Goal: Task Accomplishment & Management: Complete application form

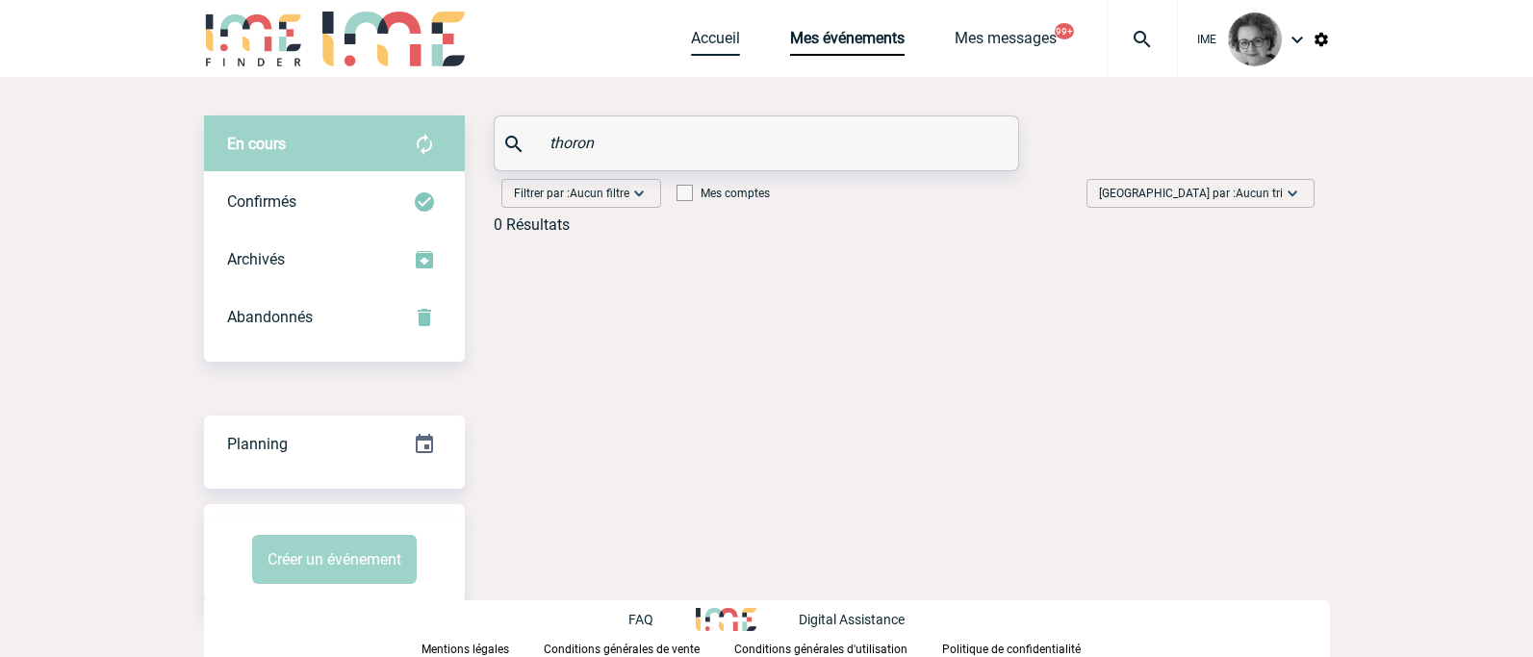
click at [715, 30] on link "Accueil" at bounding box center [715, 42] width 49 height 27
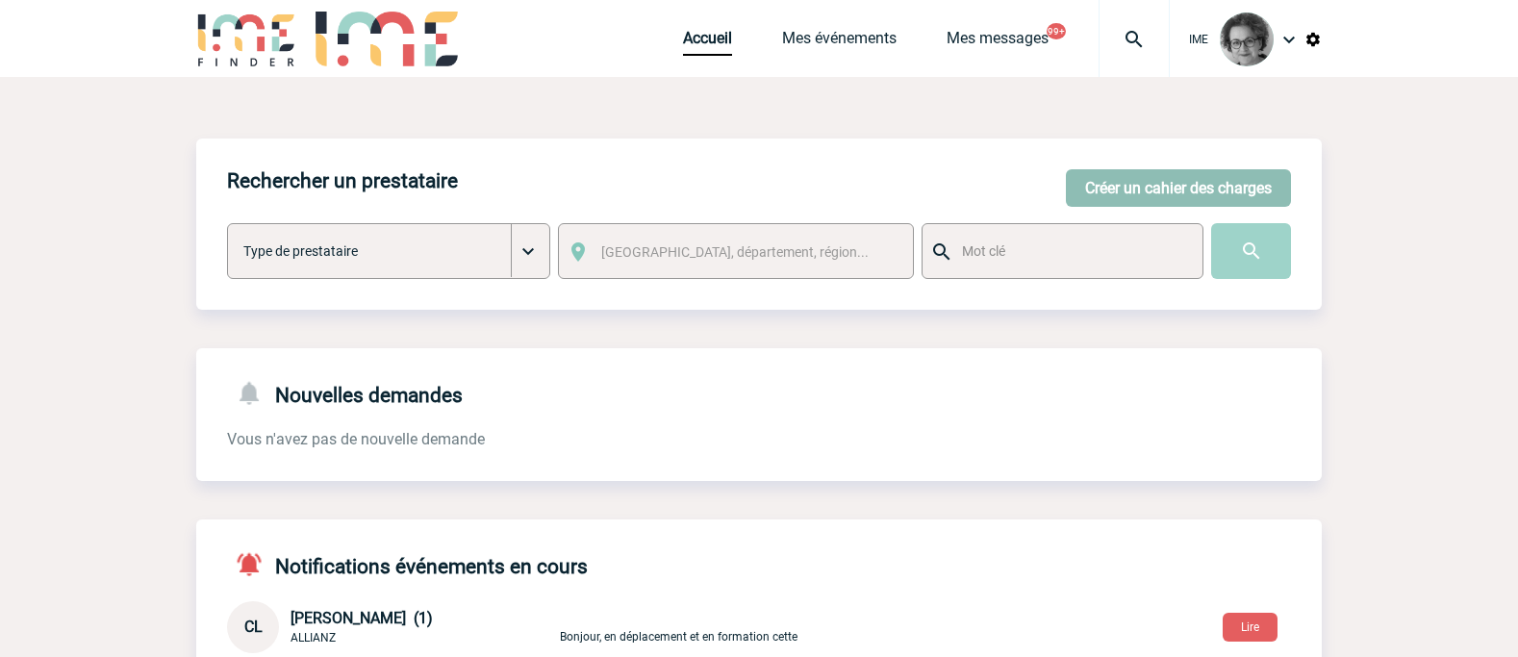
click at [1183, 178] on button "Créer un cahier des charges" at bounding box center [1178, 188] width 225 height 38
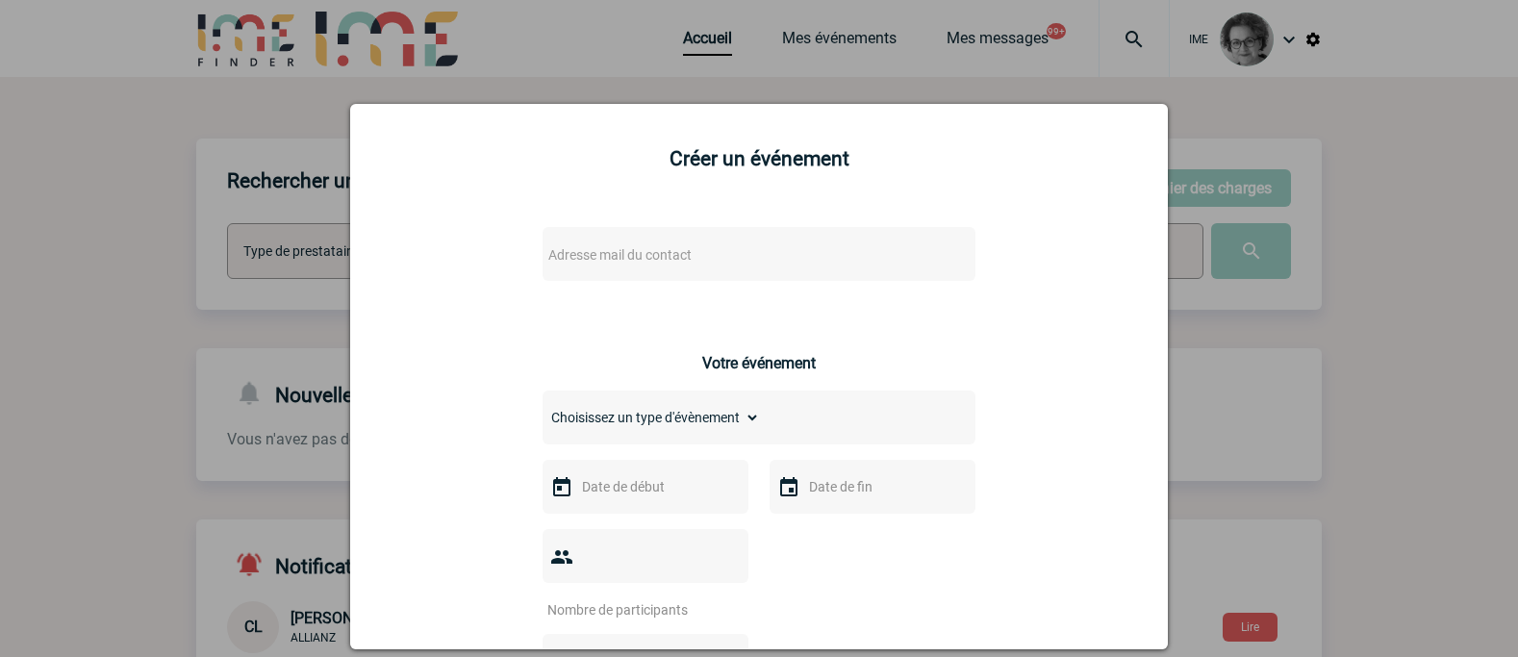
click at [878, 244] on div "Adresse mail du contact" at bounding box center [759, 254] width 433 height 54
click at [727, 272] on div "Adresse mail du contact" at bounding box center [759, 254] width 433 height 54
click at [723, 246] on span "Adresse mail du contact" at bounding box center [709, 255] width 337 height 27
drag, startPoint x: 583, startPoint y: 284, endPoint x: 389, endPoint y: 234, distance: 200.7
click at [389, 234] on body "IME Accueil Mes événements" at bounding box center [759, 626] width 1518 height 1253
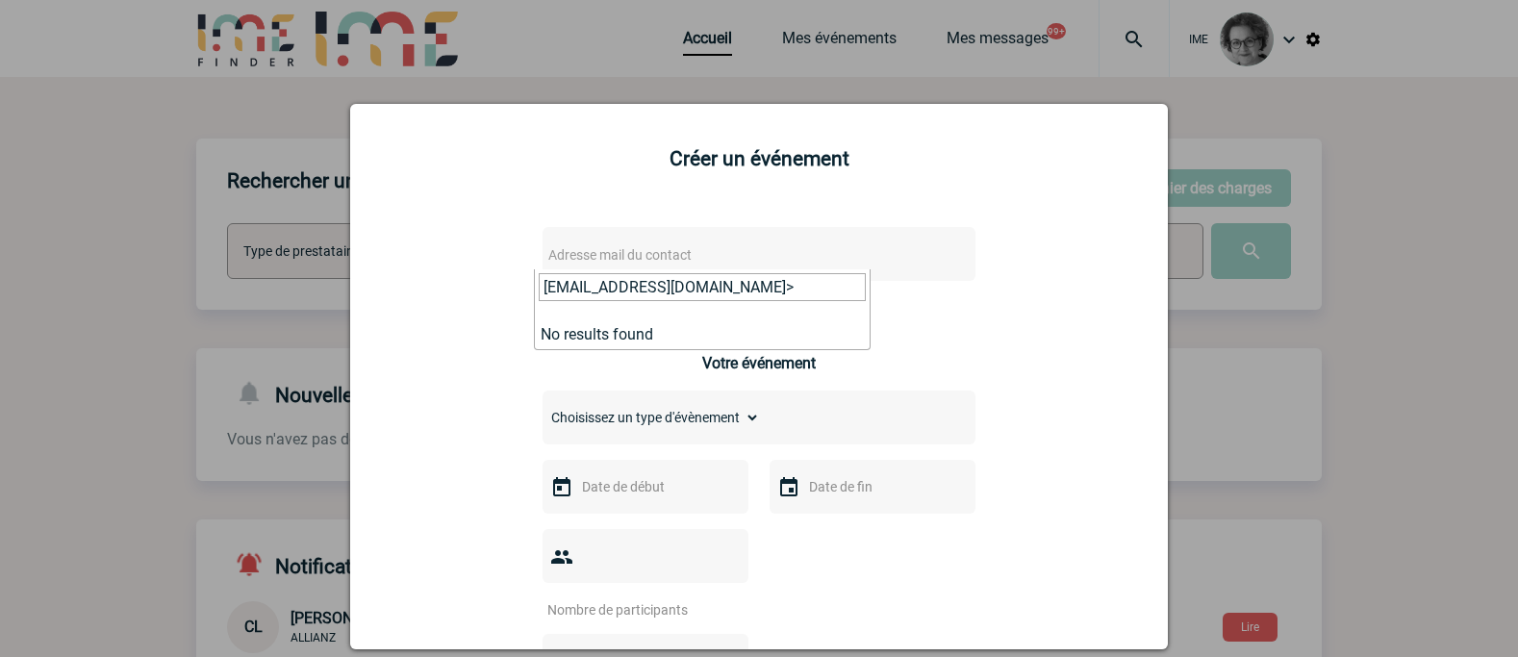
click at [836, 287] on input "CECCARELLI.PASCAL@fleurymichon.fr>" at bounding box center [702, 287] width 327 height 28
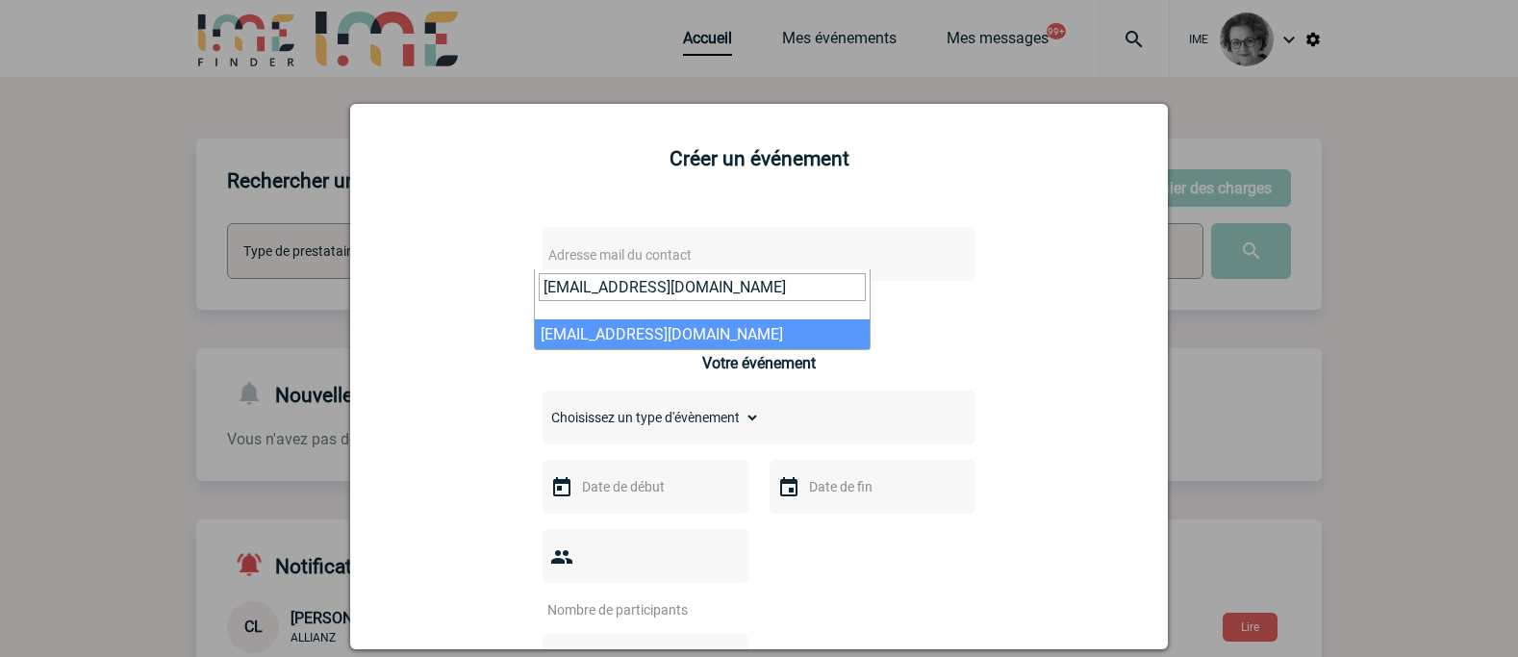
type input "CECCARELLI.PASCAL@fleurymichon.fr"
select select "132892"
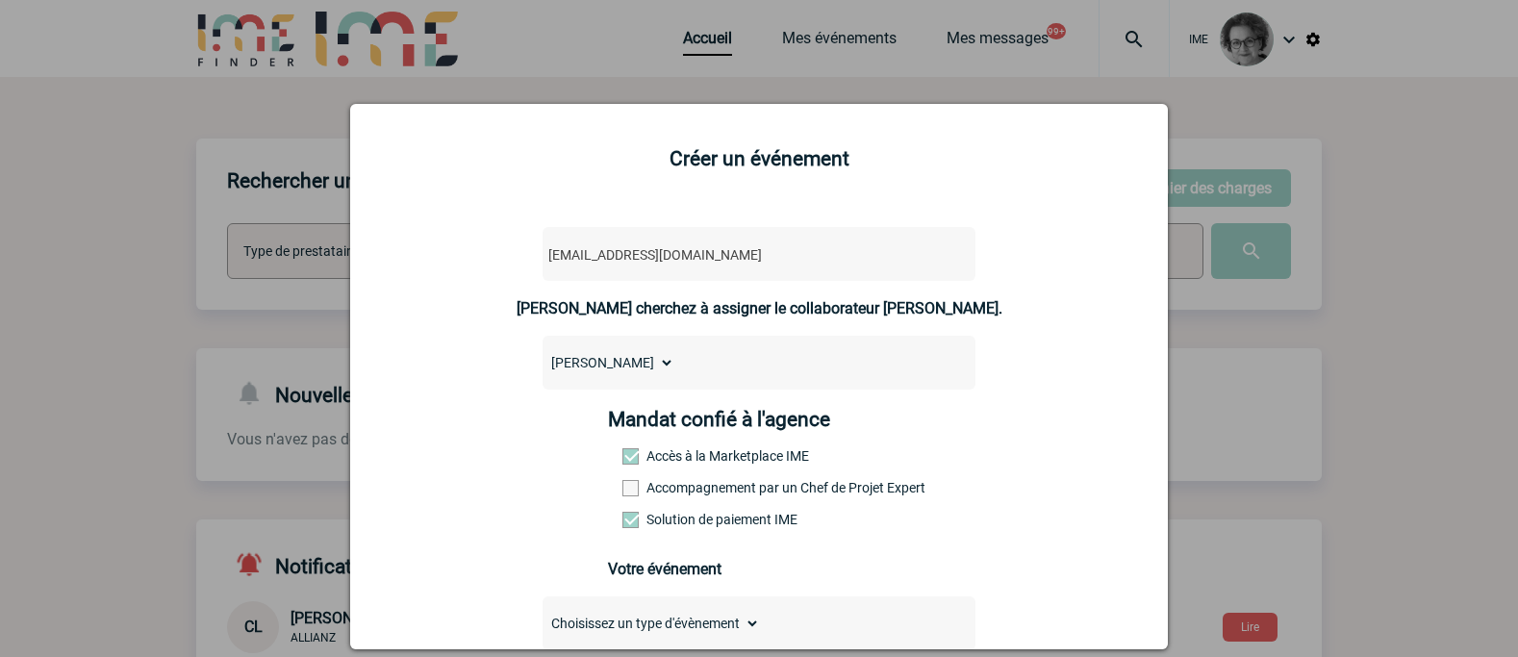
click at [699, 501] on div "Mandat confié à l'agence Accès à la Marketplace IME Accompagnement par un Chef …" at bounding box center [759, 475] width 303 height 134
click at [693, 495] on label "Accompagnement par un Chef de Projet Expert" at bounding box center [665, 487] width 85 height 15
click at [0, 0] on input "Accompagnement par un Chef de Projet Expert" at bounding box center [0, 0] width 0 height 0
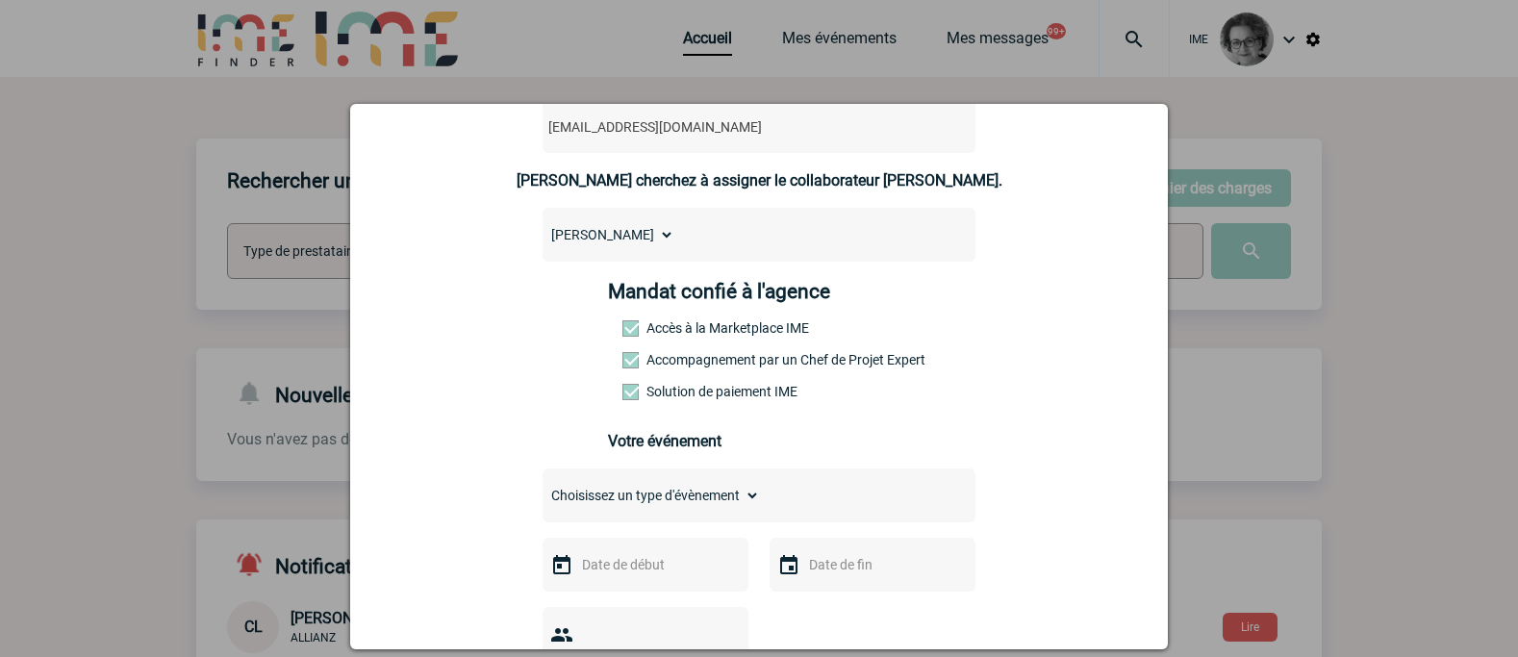
scroll to position [192, 0]
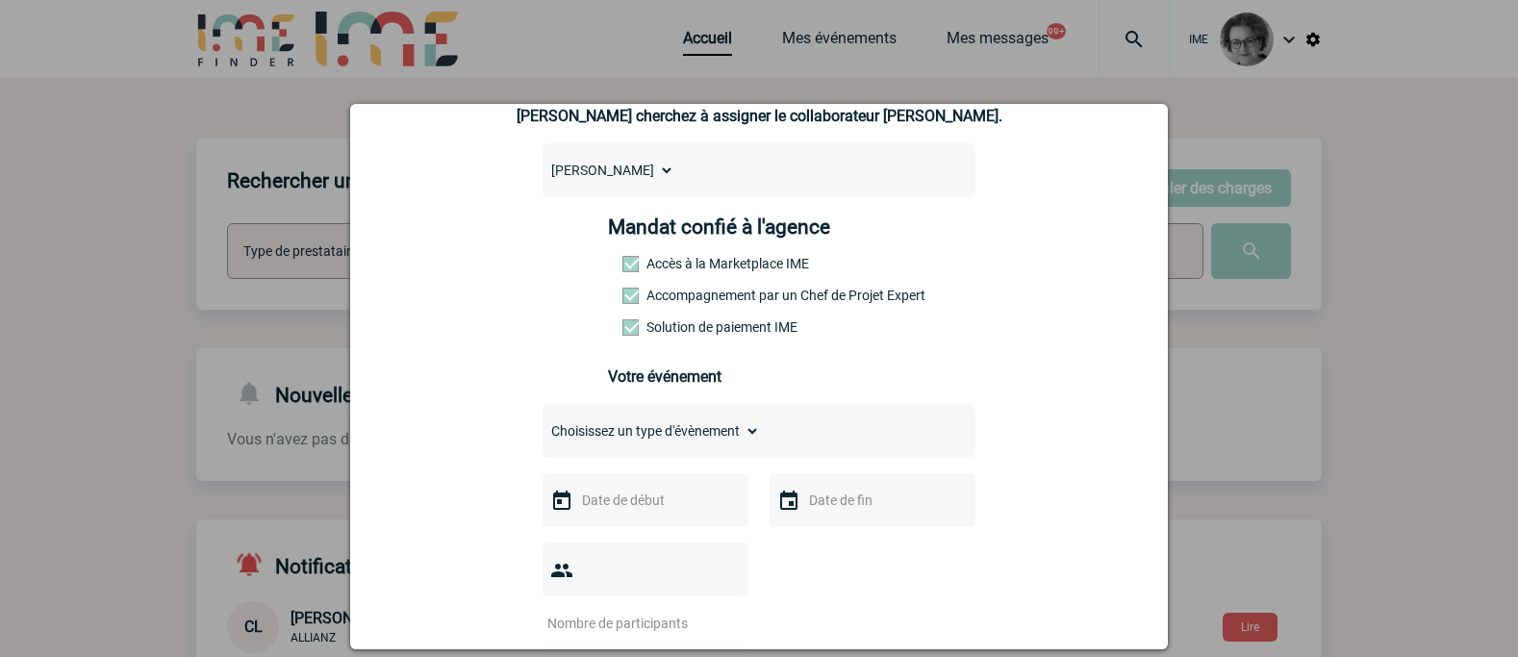
click at [658, 435] on select "Choisissez un type d'évènement Séminaire avec nuitée Séminaire sans nuitée Repa…" at bounding box center [651, 431] width 217 height 27
select select "1"
click at [543, 422] on select "Choisissez un type d'évènement Séminaire avec nuitée Séminaire sans nuitée Repa…" at bounding box center [651, 431] width 217 height 27
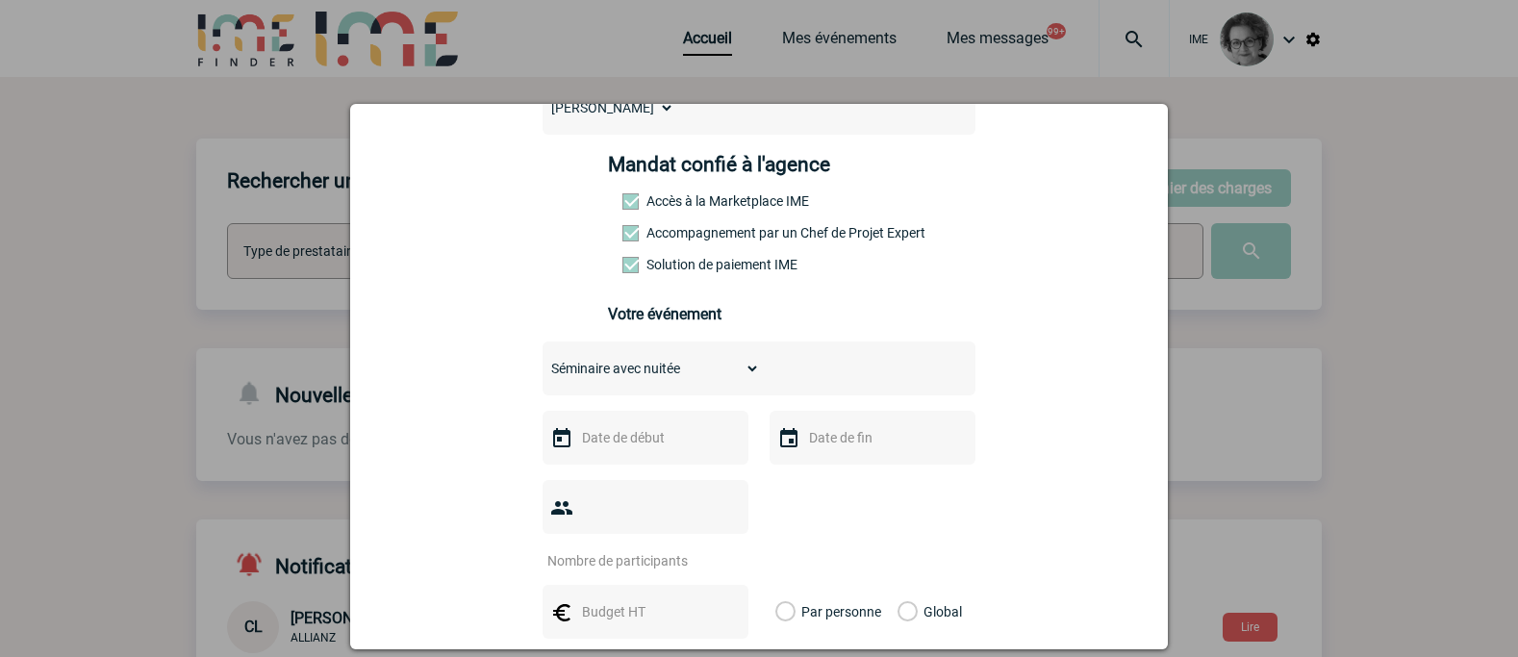
scroll to position [289, 0]
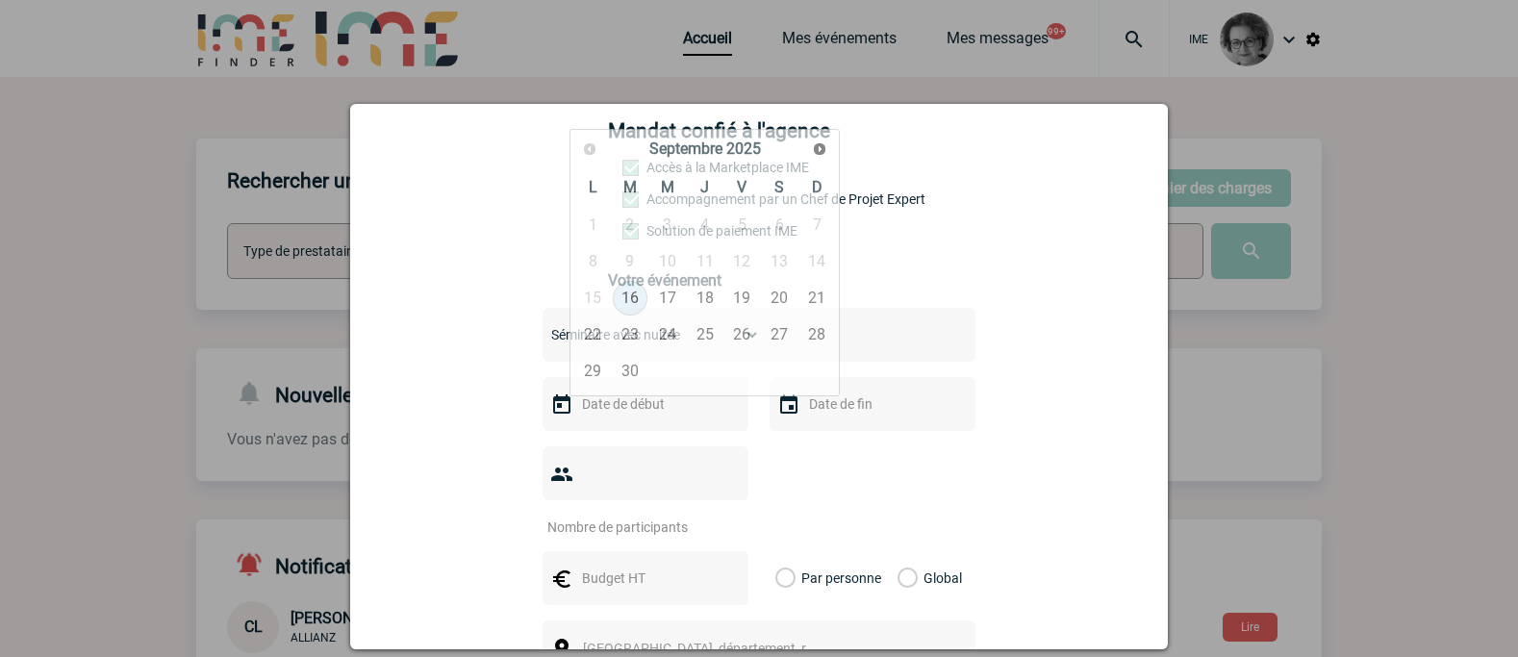
click at [684, 412] on input "text" at bounding box center [643, 404] width 133 height 25
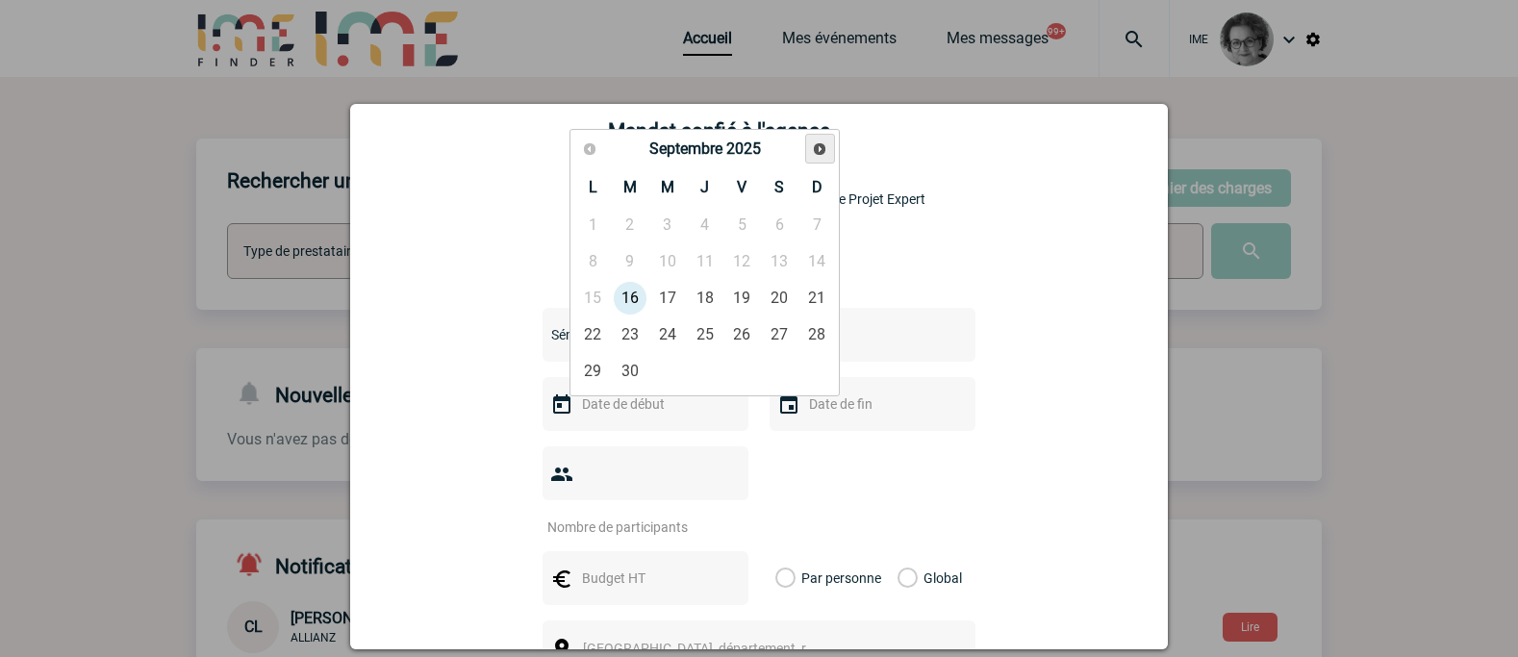
click at [832, 151] on link "Suivant" at bounding box center [820, 149] width 30 height 30
click at [829, 153] on link "Suivant" at bounding box center [820, 149] width 30 height 30
click at [817, 147] on span "Suivant" at bounding box center [819, 148] width 15 height 15
click at [709, 264] on link "11" at bounding box center [705, 261] width 36 height 35
type input "11-12-2025"
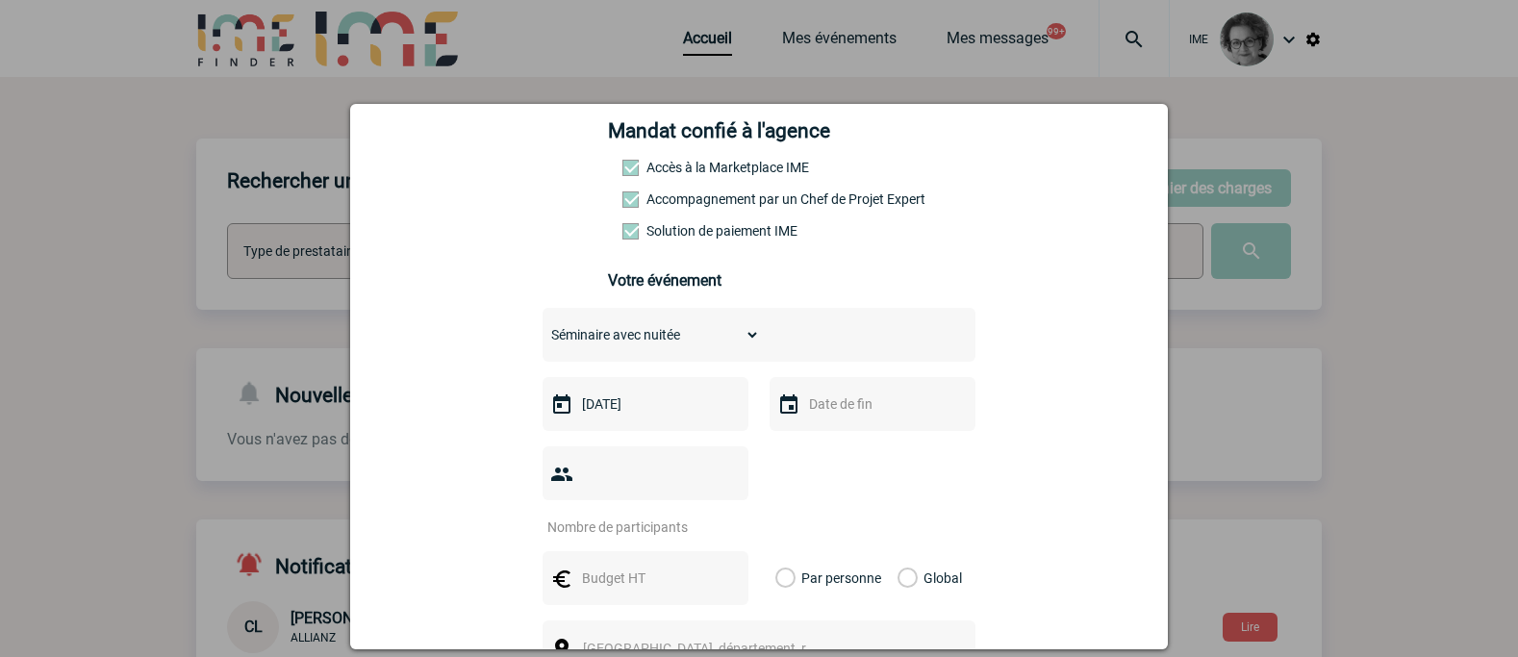
click at [829, 413] on input "text" at bounding box center [870, 404] width 133 height 25
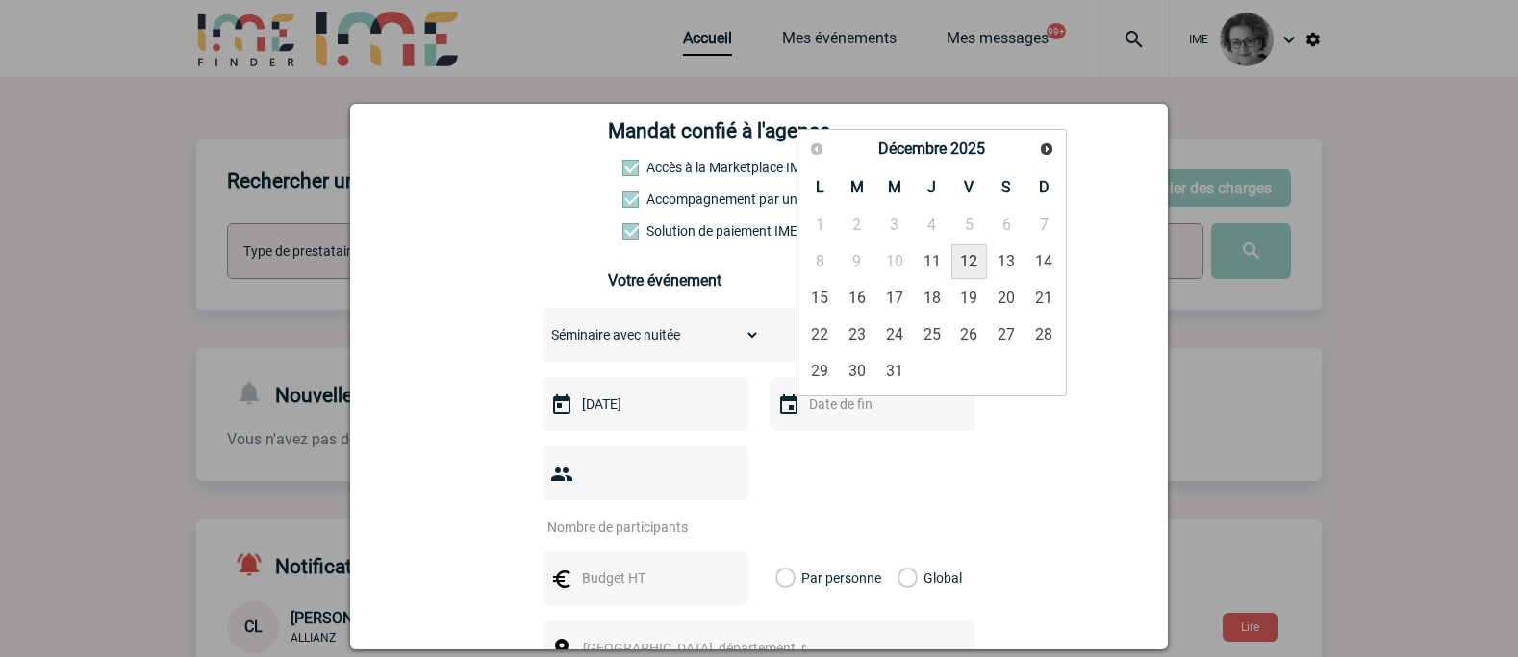
click at [972, 264] on link "12" at bounding box center [970, 261] width 36 height 35
type input "12-12-2025"
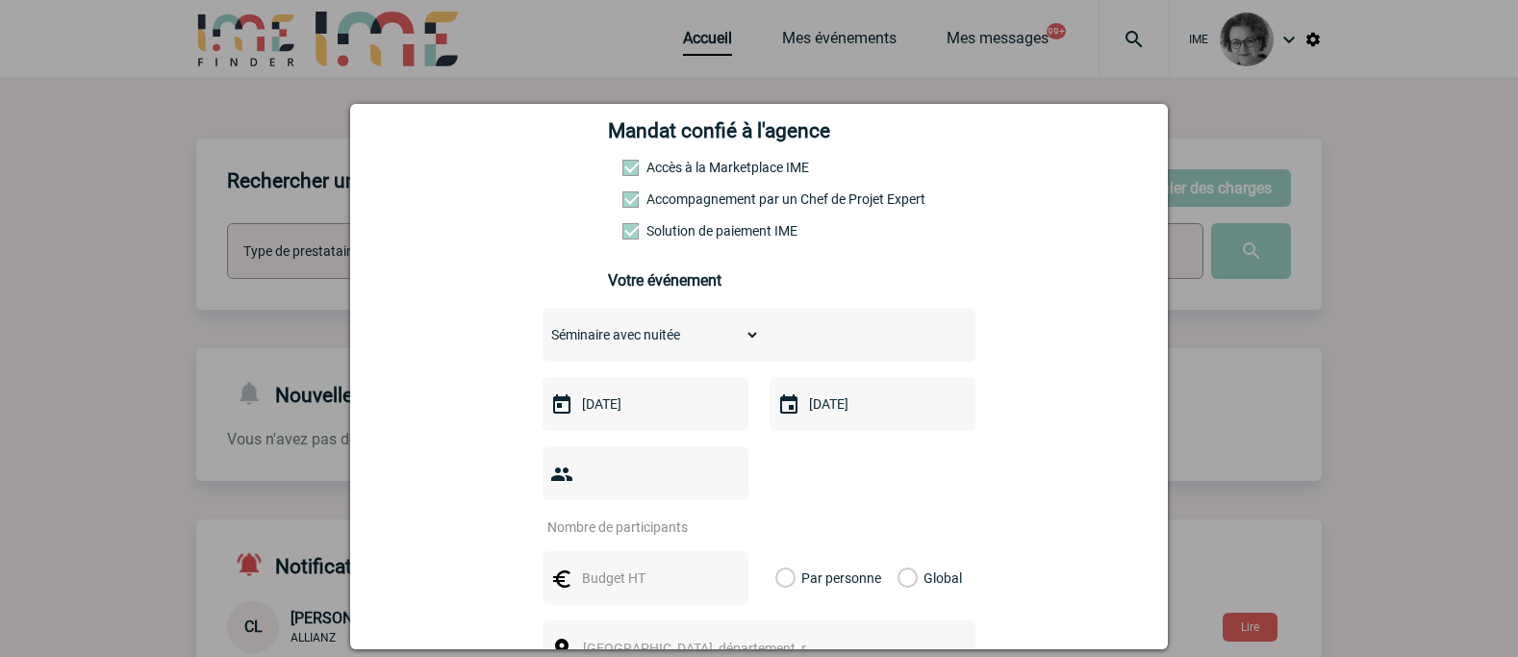
click at [657, 515] on input "number" at bounding box center [633, 527] width 181 height 25
type input "11"
click at [678, 566] on input "text" at bounding box center [643, 578] width 133 height 25
type input "3040"
click at [898, 551] on label "Global" at bounding box center [904, 578] width 13 height 54
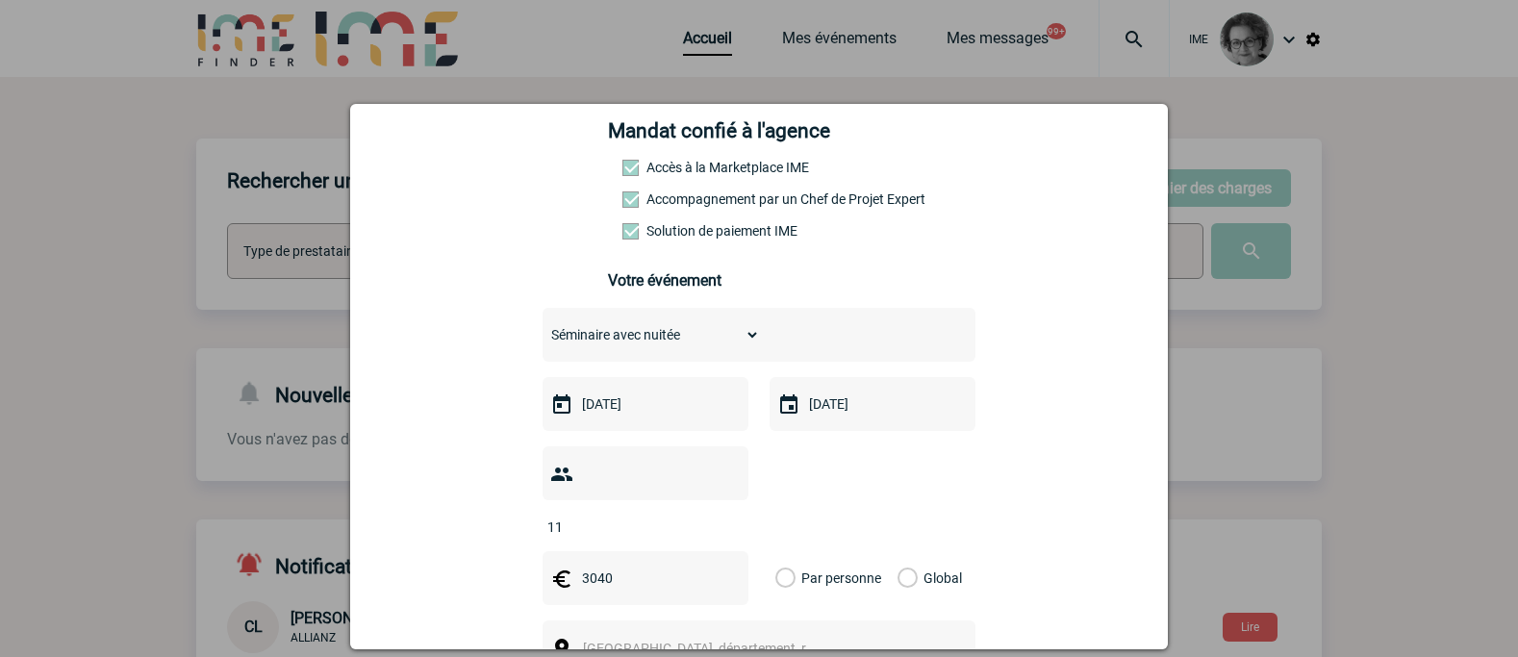
click at [0, 0] on input "Global" at bounding box center [0, 0] width 0 height 0
click at [822, 635] on span "Ville, département, région..." at bounding box center [707, 648] width 265 height 27
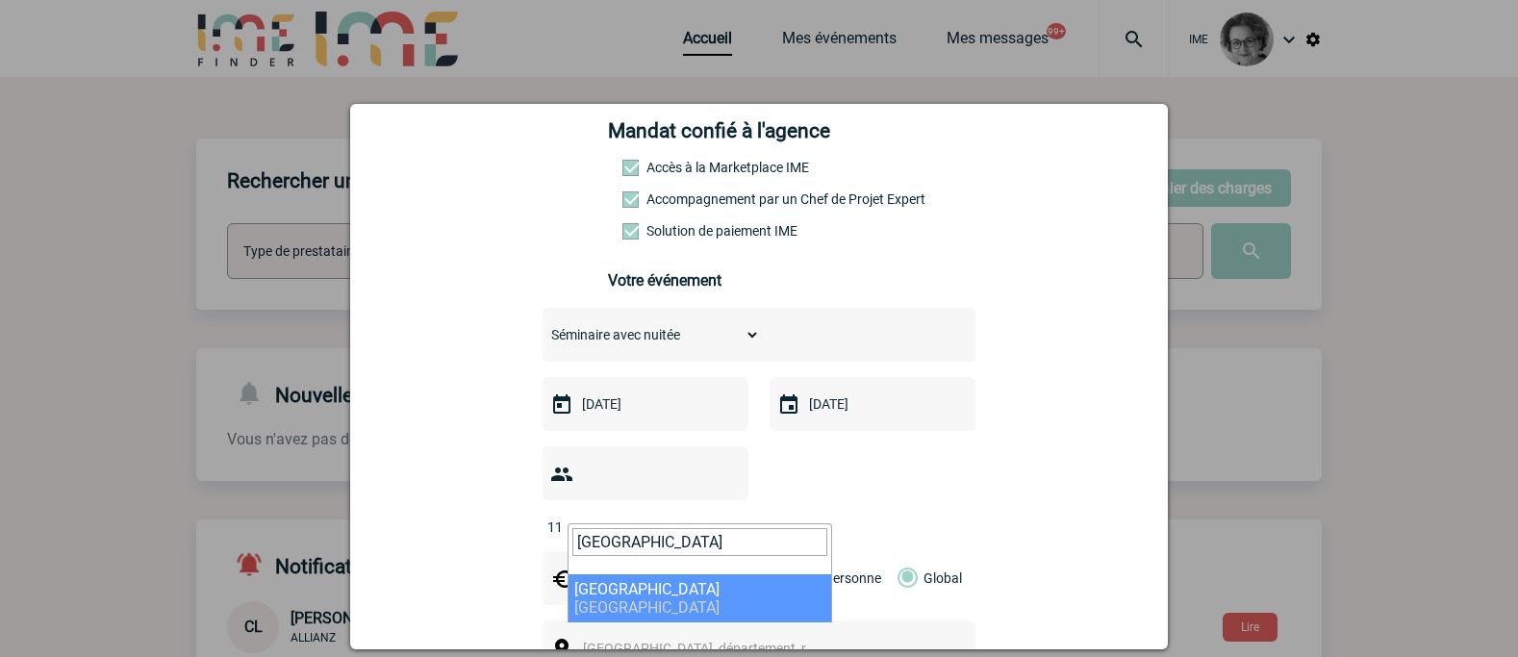
type input "[GEOGRAPHIC_DATA]"
select select "2"
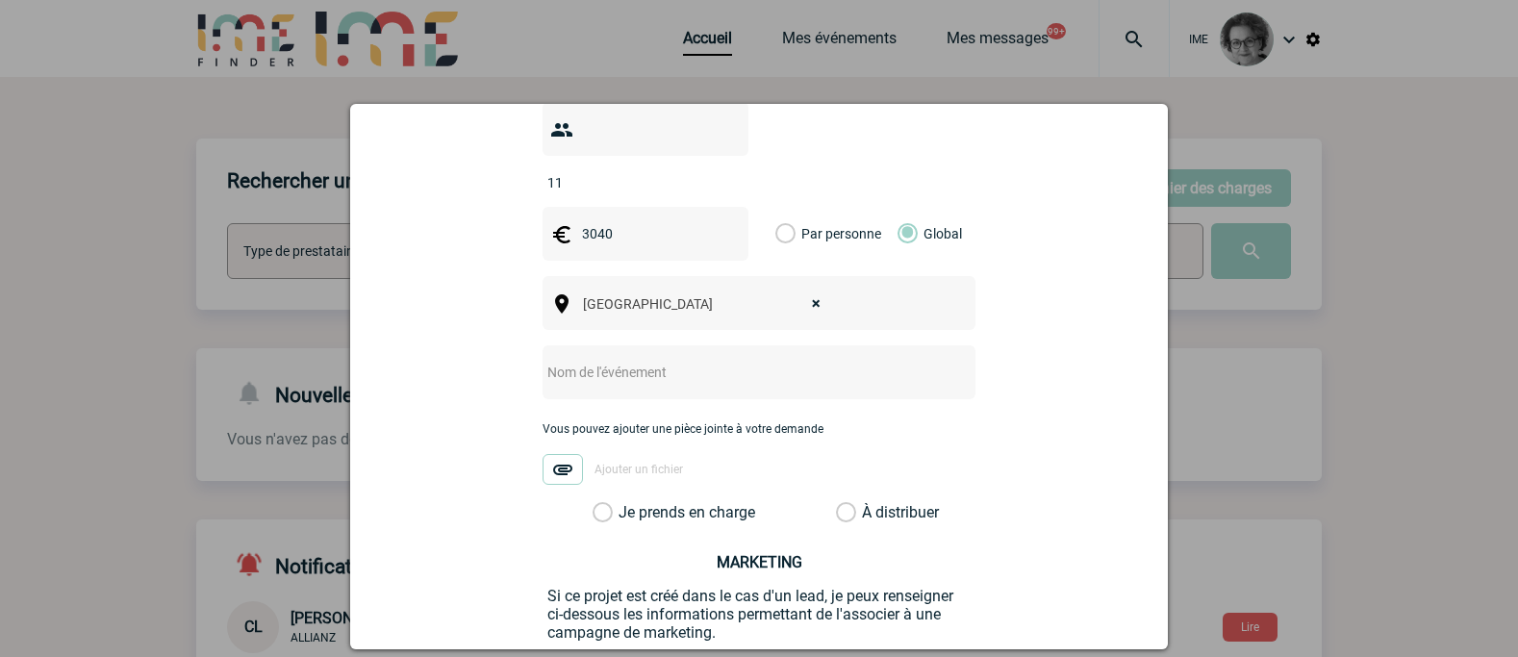
scroll to position [674, 0]
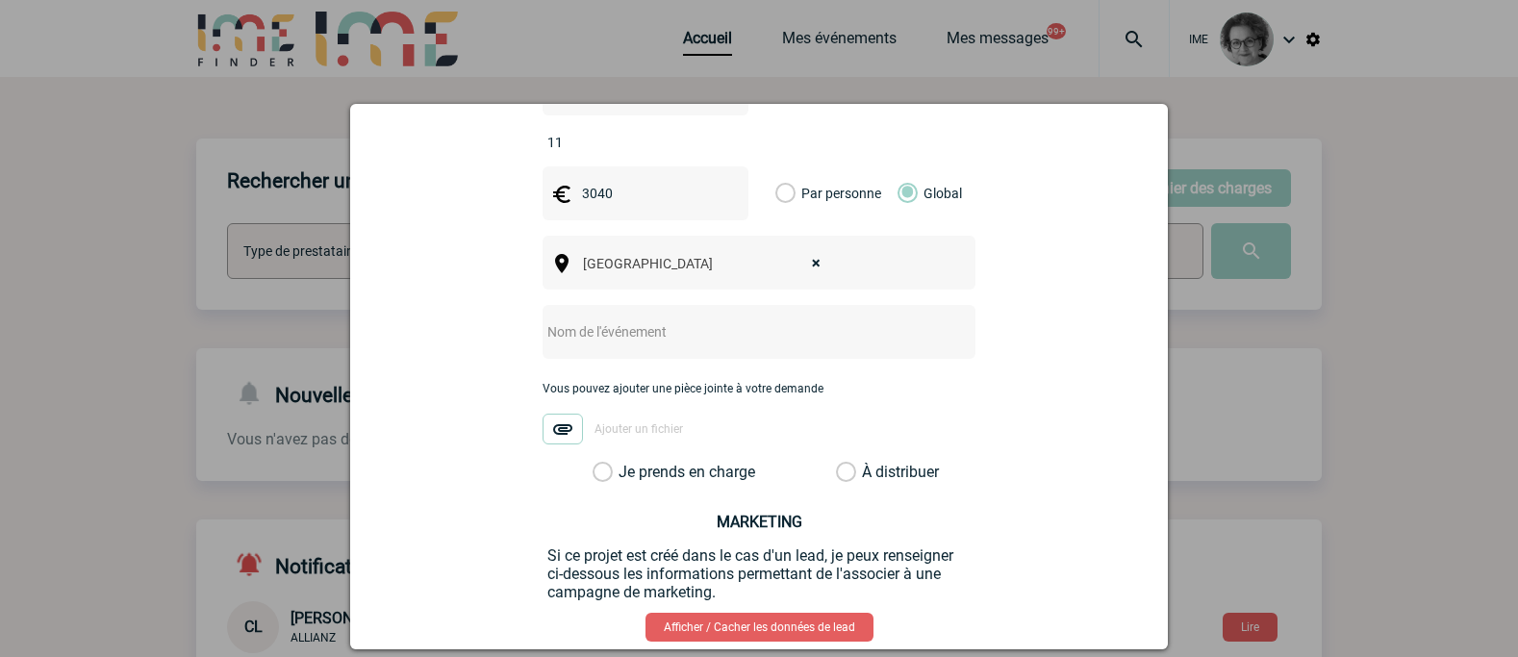
click at [636, 317] on div at bounding box center [759, 332] width 433 height 54
click at [632, 319] on input "text" at bounding box center [734, 331] width 382 height 25
type input "Séminaire équipe commerciale Fleury Michon"
click at [625, 463] on label "Je prends en charge" at bounding box center [609, 472] width 33 height 19
click at [0, 0] on input "Je prends en charge" at bounding box center [0, 0] width 0 height 0
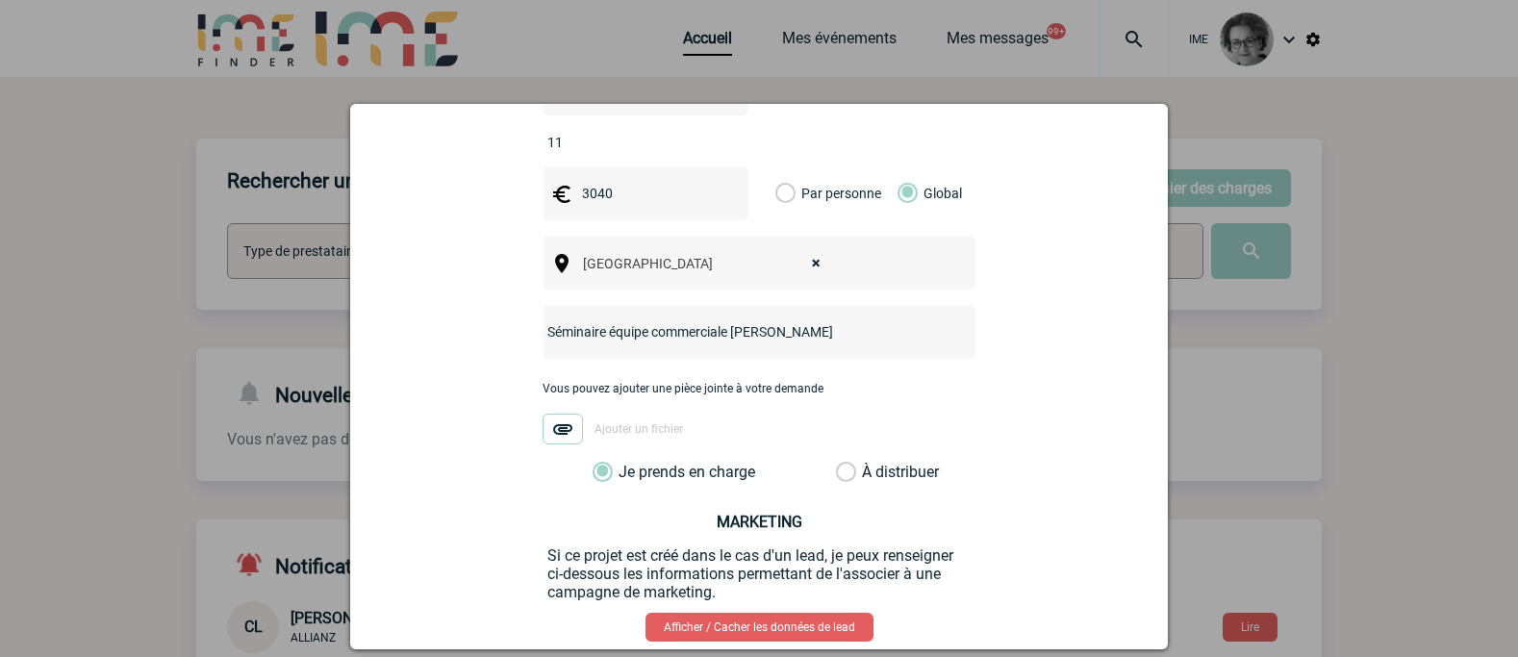
scroll to position [756, 0]
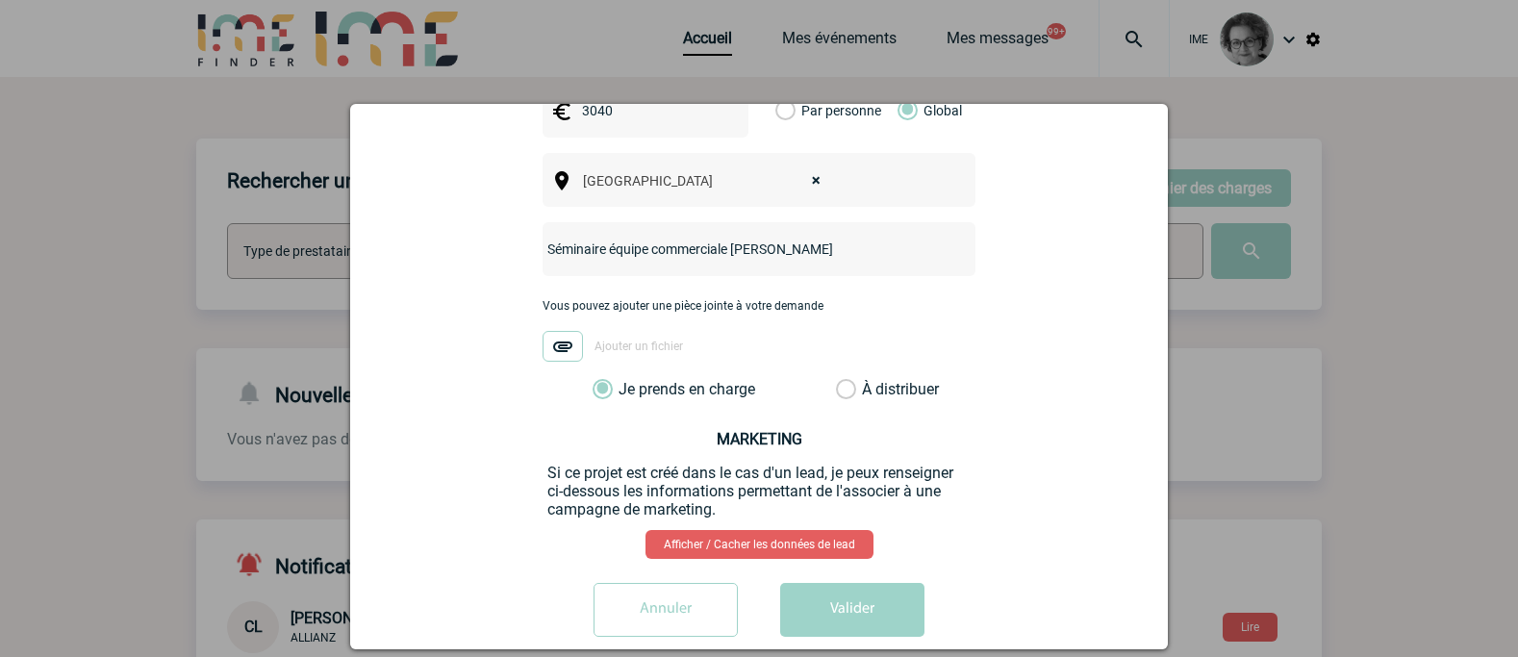
click at [854, 583] on button "Valider" at bounding box center [852, 610] width 144 height 54
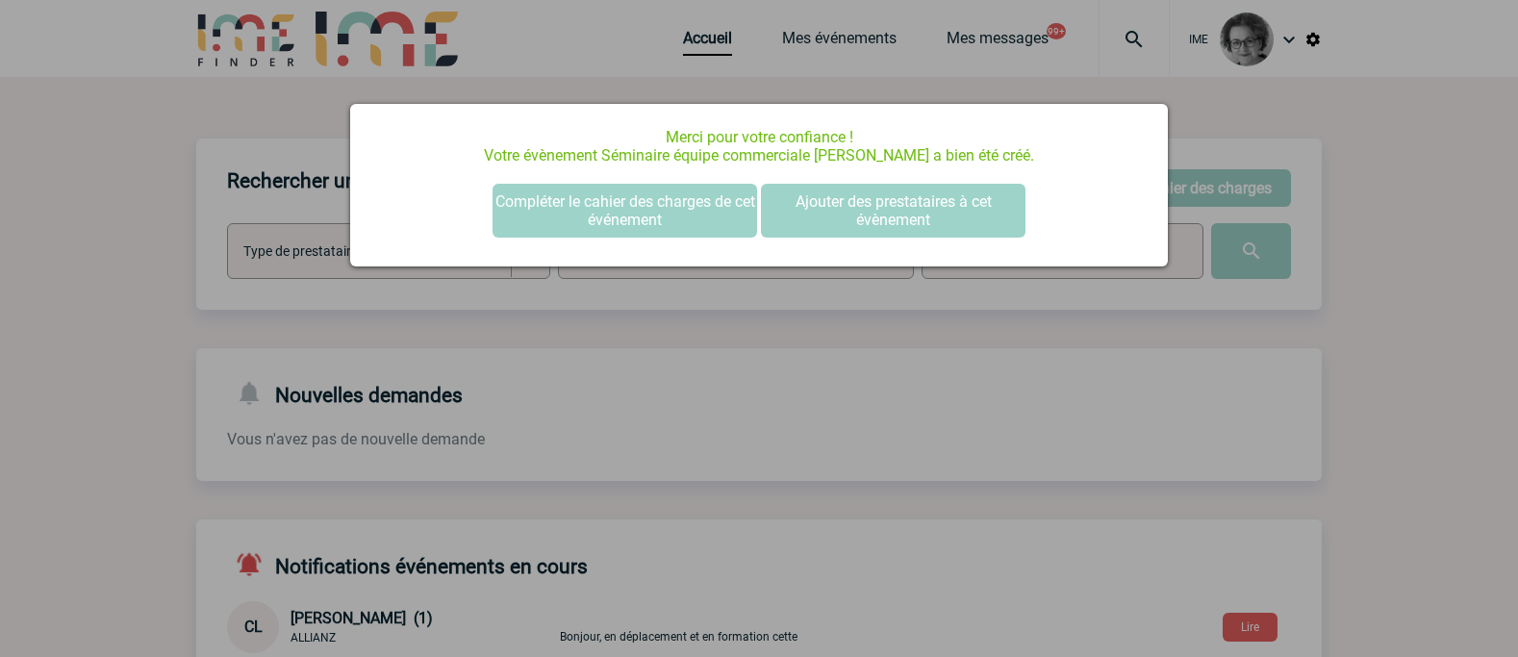
scroll to position [0, 0]
click at [959, 208] on button "Ajouter des prestataires à cet évènement" at bounding box center [893, 211] width 265 height 54
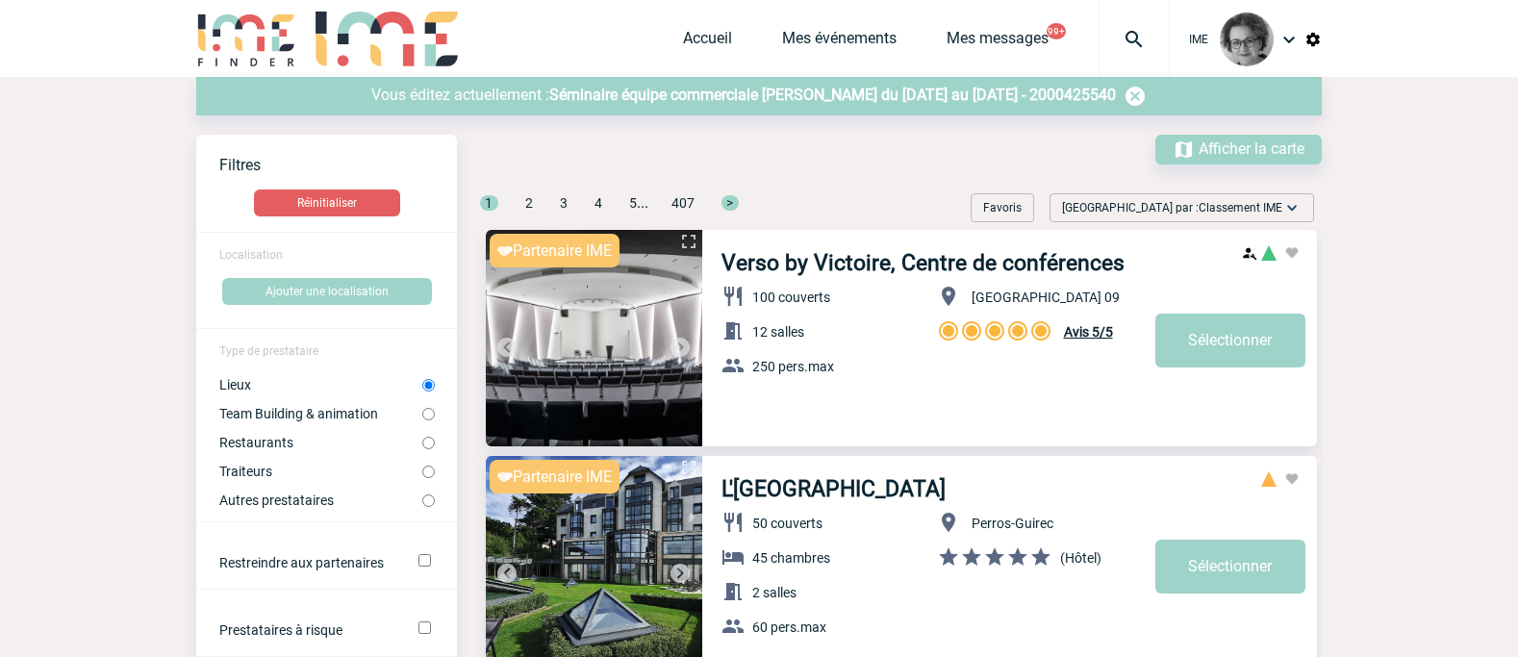
click at [680, 102] on span "Séminaire équipe commerciale Fleury Michon du 11 Décembre 2025 au 12 Décembre 2…" at bounding box center [832, 95] width 567 height 18
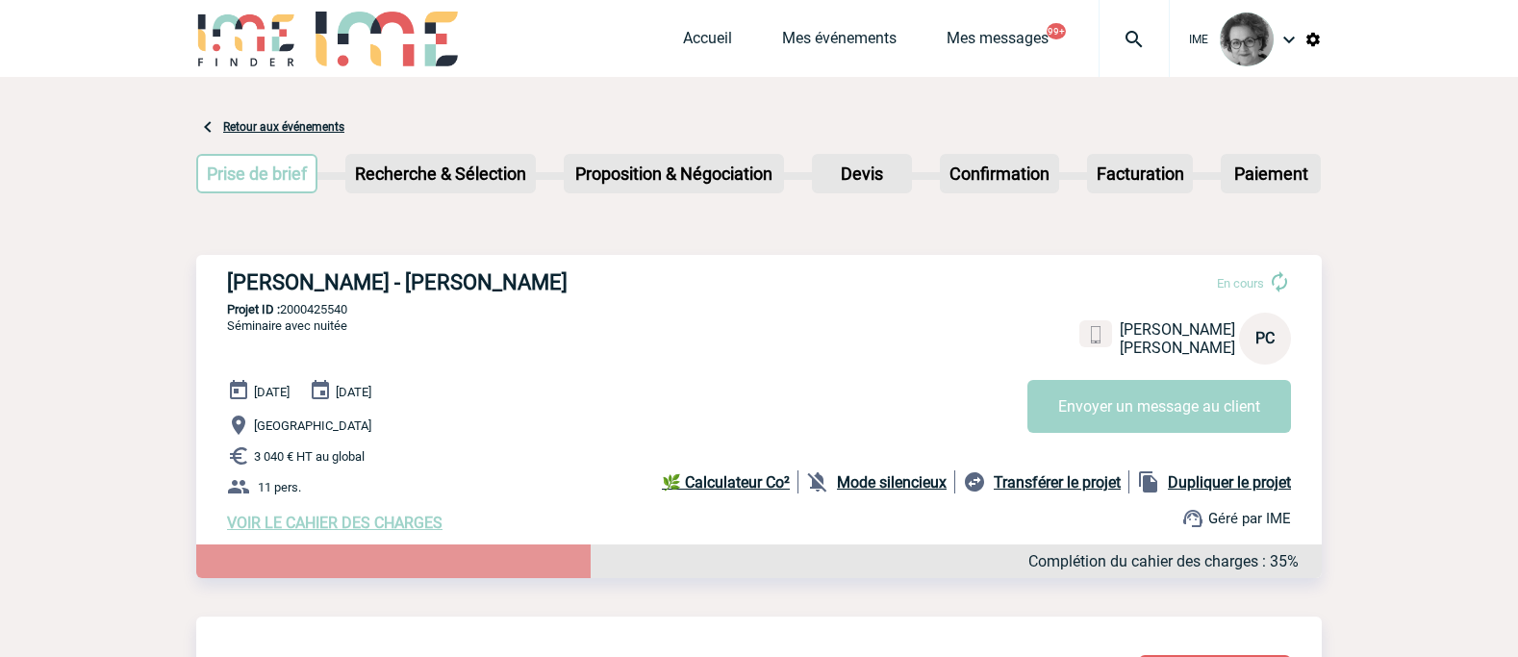
click at [532, 481] on p "11 pers." at bounding box center [774, 486] width 1095 height 23
drag, startPoint x: 408, startPoint y: 287, endPoint x: 600, endPoint y: 274, distance: 192.9
click at [600, 274] on h3 "[PERSON_NAME] - [PERSON_NAME]" at bounding box center [515, 282] width 577 height 24
copy h3 "[PERSON_NAME]"
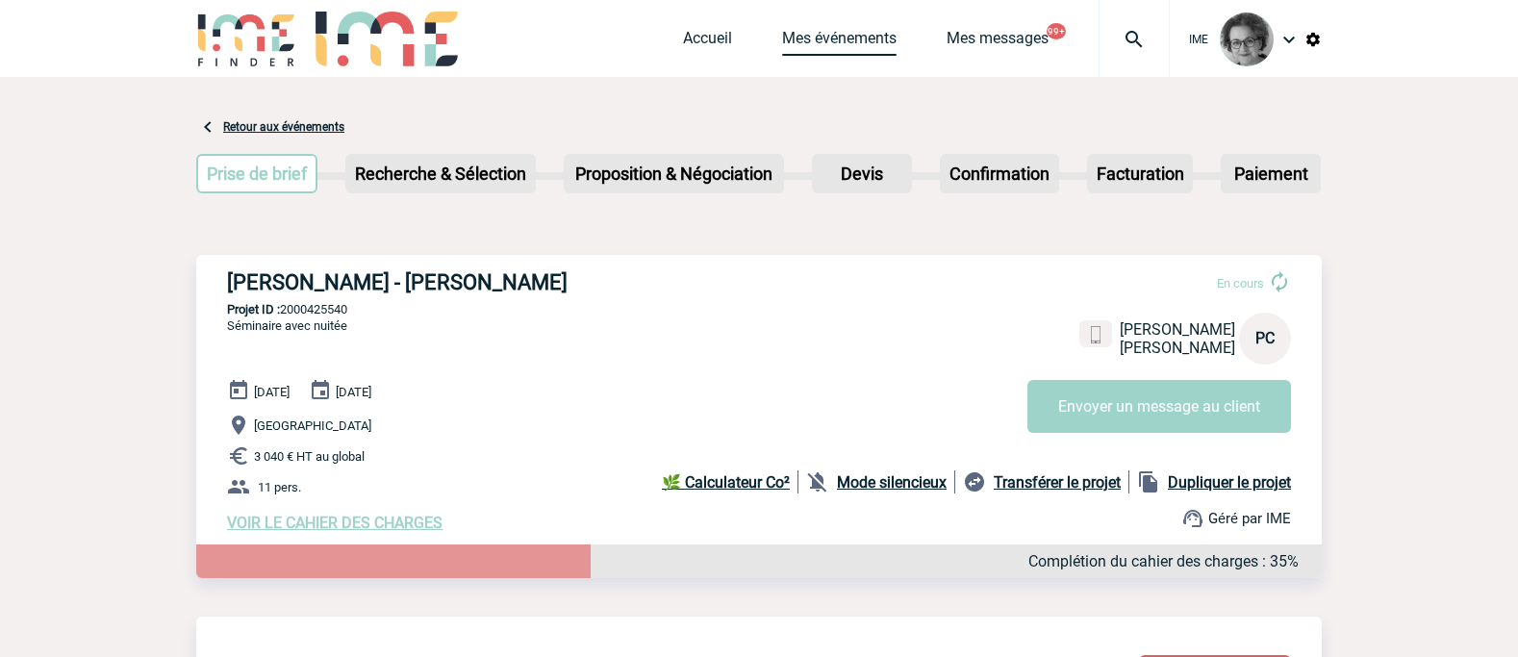
click at [838, 45] on link "Mes événements" at bounding box center [839, 42] width 115 height 27
